Goal: Information Seeking & Learning: Learn about a topic

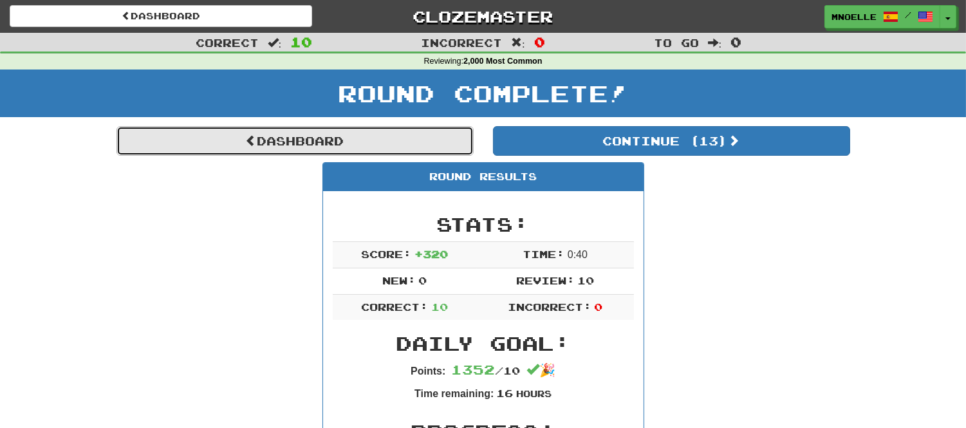
click at [425, 138] on link "Dashboard" at bounding box center [295, 141] width 357 height 30
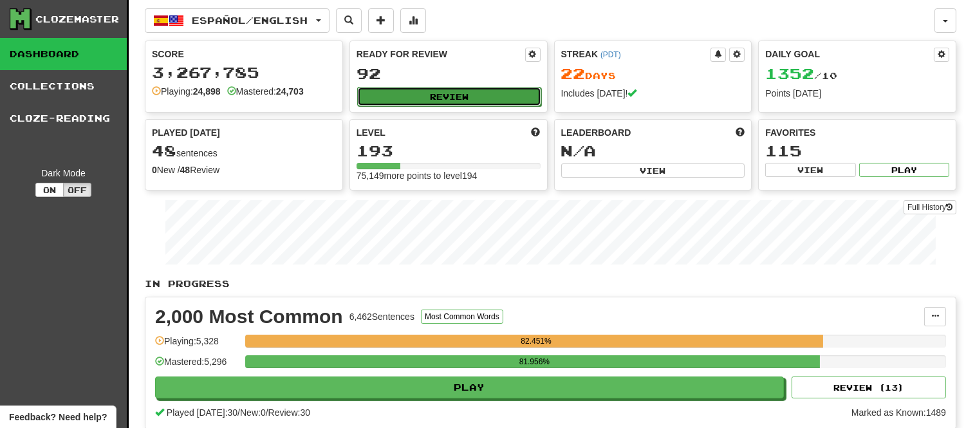
click at [390, 95] on button "Review" at bounding box center [449, 96] width 184 height 19
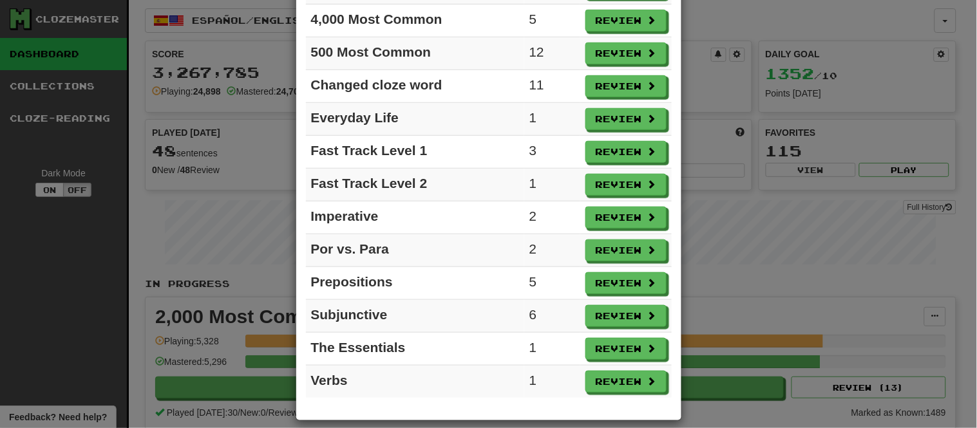
scroll to position [224, 0]
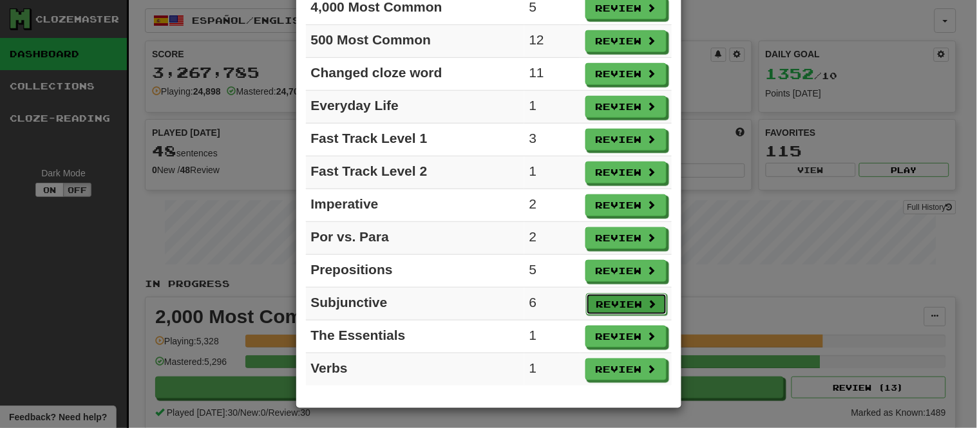
click at [595, 305] on button "Review" at bounding box center [626, 305] width 81 height 22
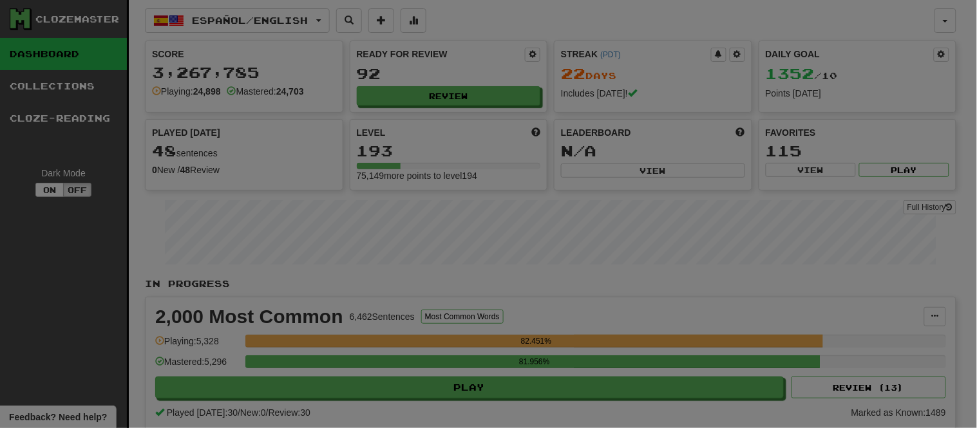
select select "**"
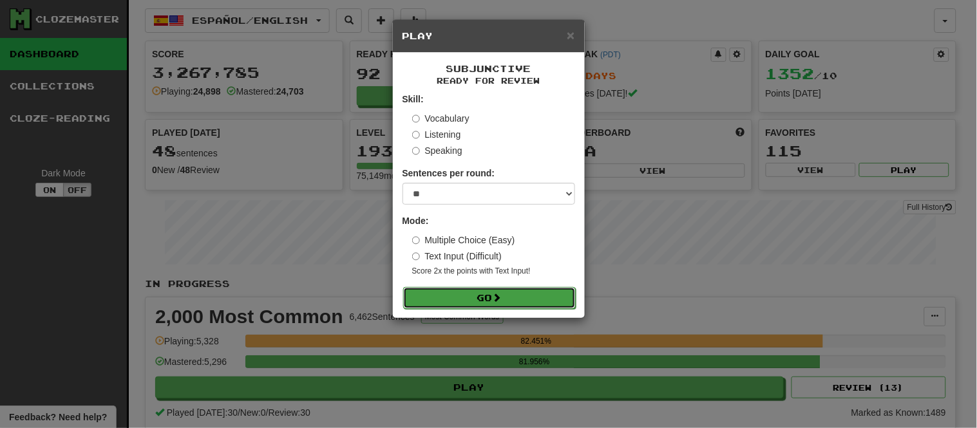
click at [540, 297] on button "Go" at bounding box center [489, 298] width 173 height 22
